Goal: Information Seeking & Learning: Learn about a topic

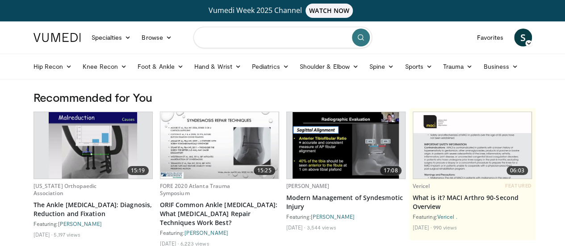
click at [291, 40] on input "Search topics, interventions" at bounding box center [282, 37] width 179 height 21
type input "**********"
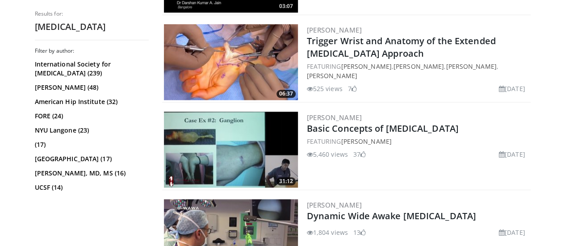
scroll to position [448, 0]
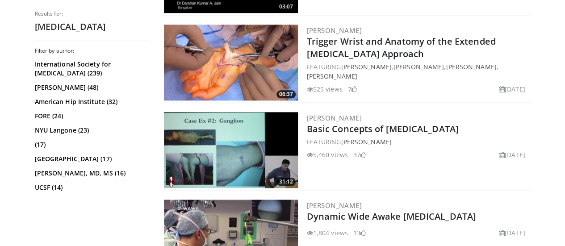
click at [201, 160] on img at bounding box center [231, 150] width 134 height 76
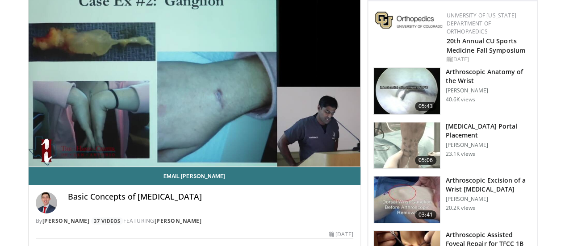
scroll to position [118, 0]
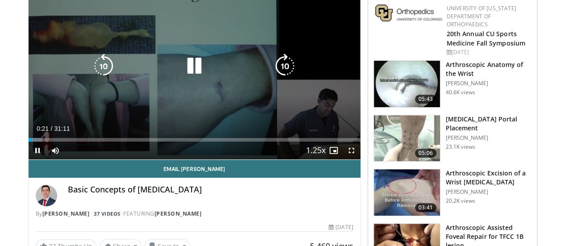
click at [164, 75] on div "Video Player" at bounding box center [194, 66] width 199 height 18
click at [189, 72] on icon "Video Player" at bounding box center [194, 66] width 25 height 25
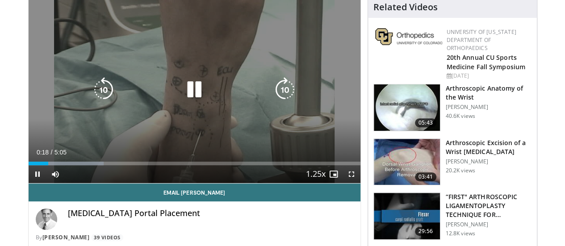
scroll to position [95, 0]
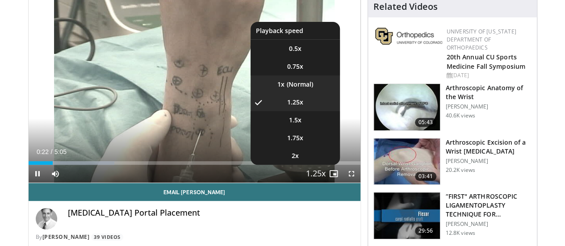
click at [310, 93] on li "1x" at bounding box center [295, 84] width 89 height 18
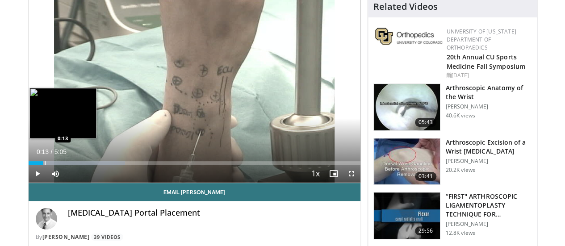
click at [45, 165] on div "Progress Bar" at bounding box center [45, 163] width 1 height 4
click at [39, 165] on div "Progress Bar" at bounding box center [39, 163] width 1 height 4
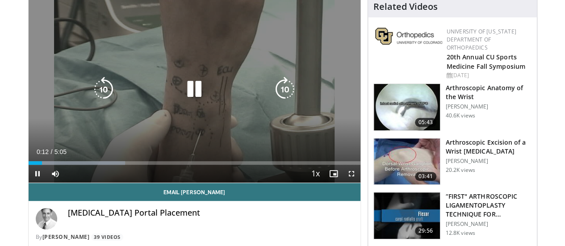
click at [247, 78] on div "10 seconds Tap to unmute" at bounding box center [195, 89] width 332 height 187
click at [216, 87] on div "10 seconds Tap to unmute" at bounding box center [195, 89] width 332 height 187
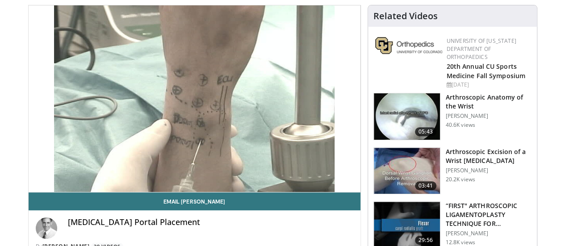
scroll to position [86, 0]
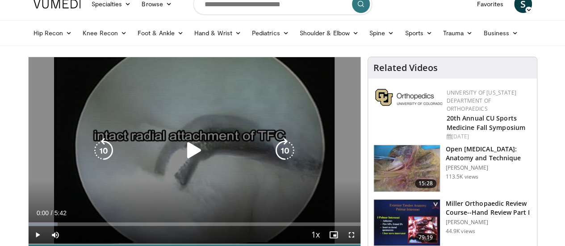
scroll to position [34, 0]
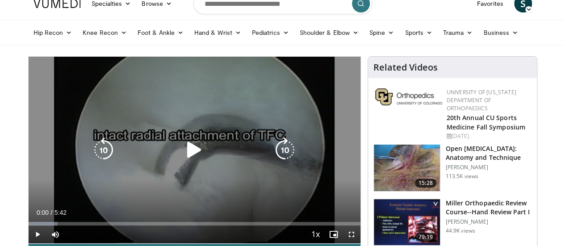
click at [203, 157] on div "Video Player" at bounding box center [194, 150] width 199 height 18
click at [184, 159] on icon "Video Player" at bounding box center [194, 150] width 25 height 25
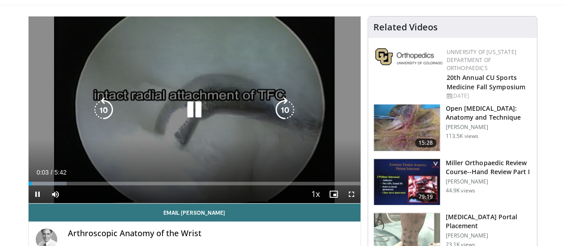
scroll to position [75, 0]
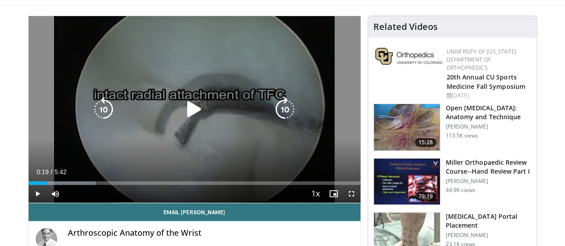
click at [241, 155] on div "10 seconds Tap to unmute" at bounding box center [195, 109] width 332 height 187
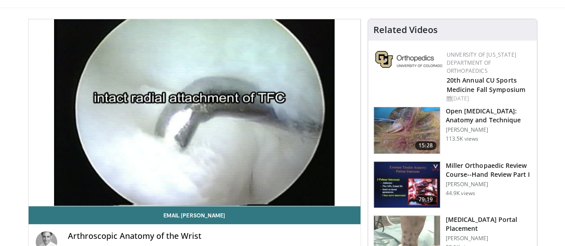
scroll to position [69, 0]
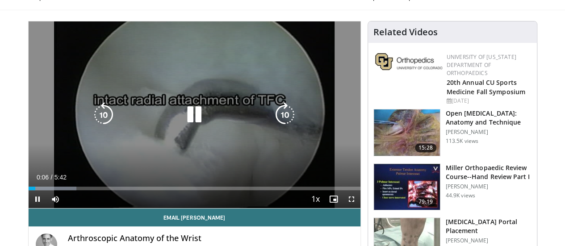
click at [212, 123] on div "Video Player" at bounding box center [194, 115] width 199 height 18
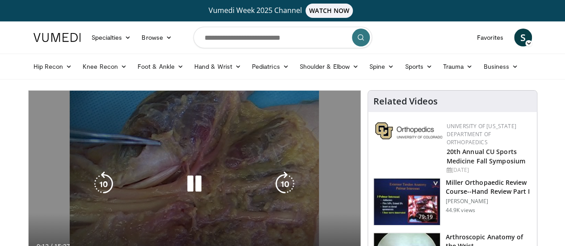
click at [189, 197] on icon "Video Player" at bounding box center [194, 184] width 25 height 25
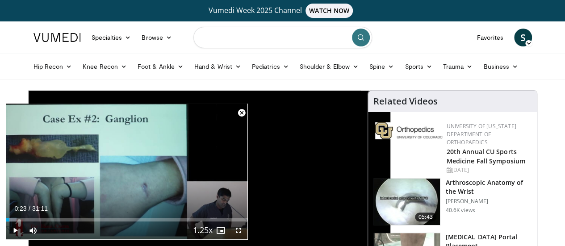
click at [286, 40] on input "Search topics, interventions" at bounding box center [282, 37] width 179 height 21
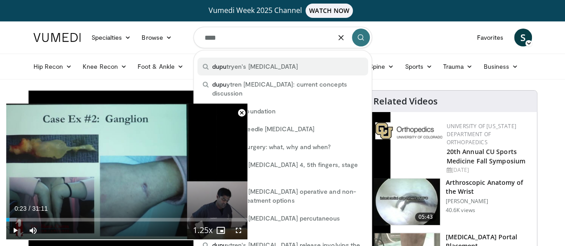
click at [271, 67] on span "dupu tryen's contracture" at bounding box center [255, 66] width 86 height 9
type input "**********"
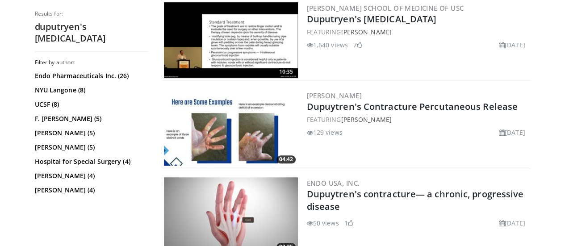
scroll to position [330, 0]
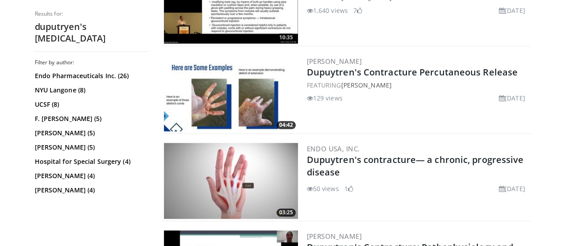
click at [258, 184] on img at bounding box center [231, 181] width 134 height 76
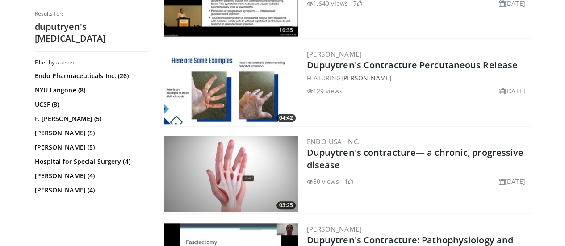
scroll to position [336, 0]
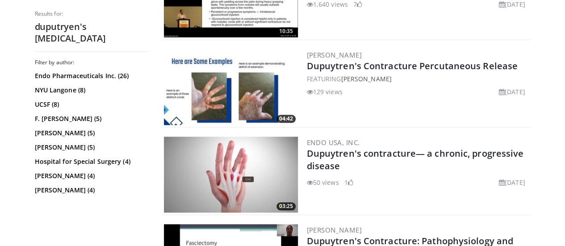
click at [260, 63] on img at bounding box center [231, 87] width 134 height 76
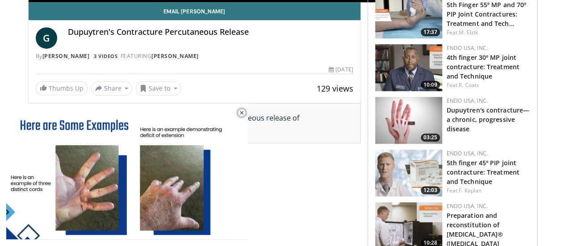
scroll to position [293, 0]
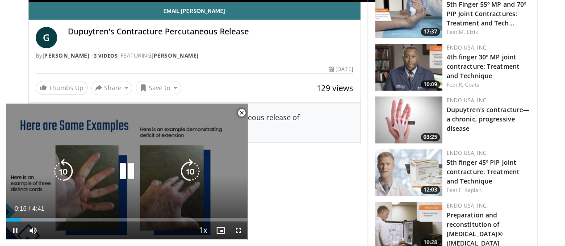
click at [138, 168] on icon "Video Player" at bounding box center [126, 171] width 25 height 25
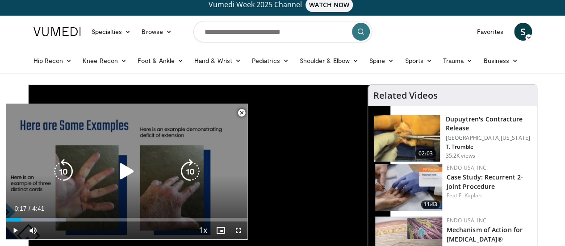
scroll to position [0, 0]
